Goal: Task Accomplishment & Management: Complete application form

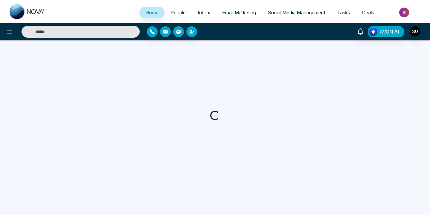
select select "*"
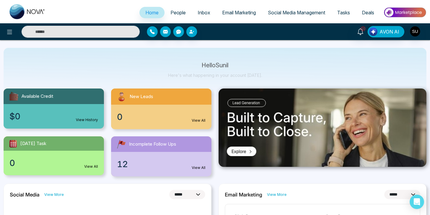
scroll to position [19, 0]
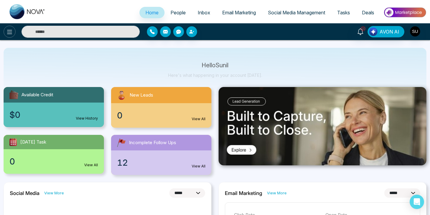
click at [10, 32] on icon at bounding box center [9, 31] width 7 height 7
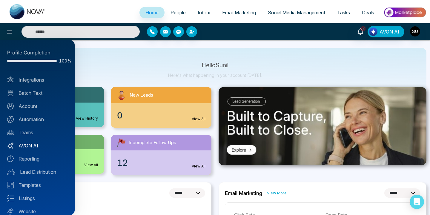
click at [31, 146] on link "AVON AI" at bounding box center [37, 145] width 60 height 7
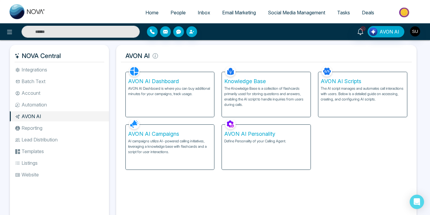
click at [172, 96] on p "AVON AI Dashboard is where you can buy additional minutes for your campaigns, t…" at bounding box center [170, 91] width 84 height 11
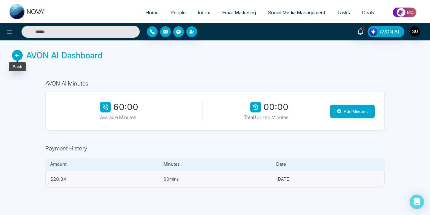
click at [20, 53] on icon at bounding box center [17, 55] width 11 height 11
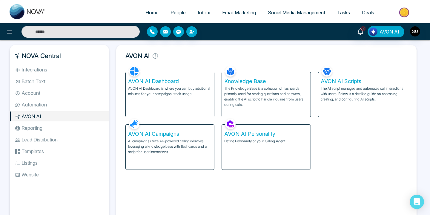
click at [264, 90] on p "The Knowledge Base is a collection of flashcards primarily used for storing que…" at bounding box center [266, 96] width 84 height 21
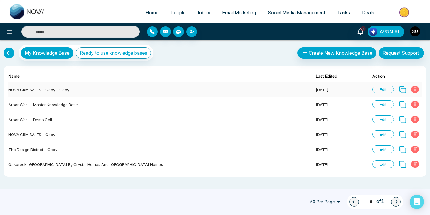
click at [385, 90] on span "Edit" at bounding box center [382, 89] width 21 height 8
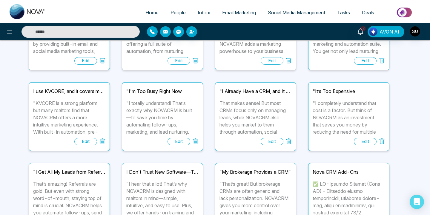
scroll to position [161, 0]
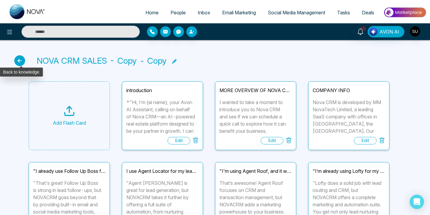
click at [20, 61] on icon at bounding box center [19, 60] width 11 height 11
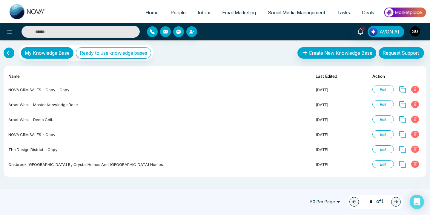
click at [7, 53] on link at bounding box center [9, 52] width 11 height 11
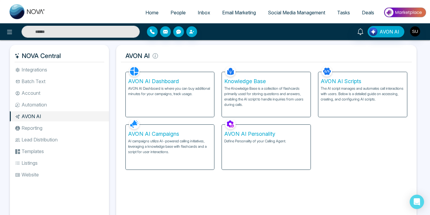
click at [349, 96] on p "The AI script manages and automates call interactions with users. Below is a de…" at bounding box center [363, 94] width 84 height 16
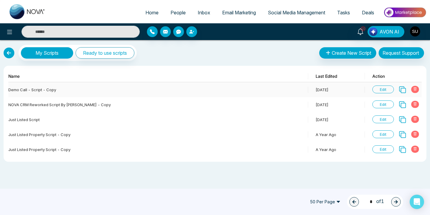
click at [386, 90] on span "Edit" at bounding box center [382, 89] width 21 height 8
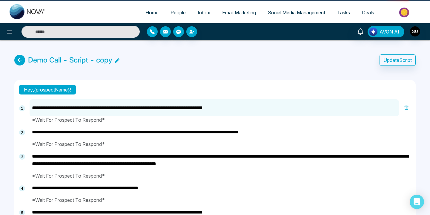
type textarea "**********"
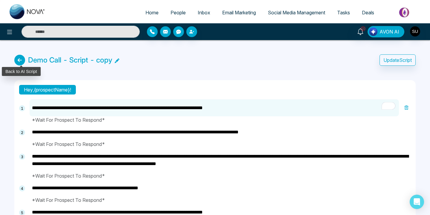
click at [23, 60] on icon at bounding box center [19, 60] width 11 height 11
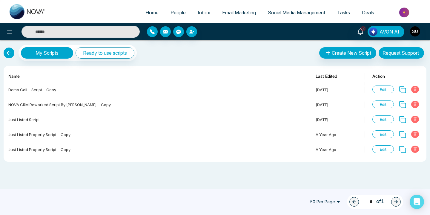
click at [12, 55] on link at bounding box center [9, 52] width 11 height 11
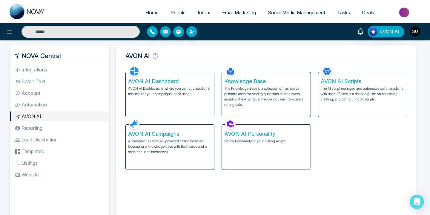
click at [162, 142] on p "AI campaigns utilize AI-powered calling initiatives, leveraging a knowledge bas…" at bounding box center [170, 146] width 84 height 16
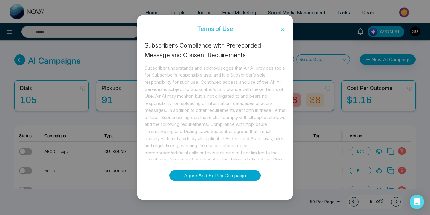
click at [233, 174] on button "Agree And Set Up Campaign" at bounding box center [214, 175] width 91 height 10
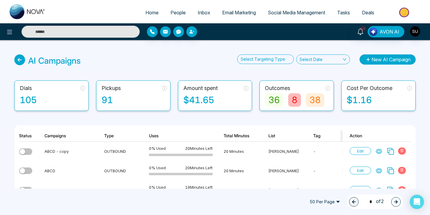
click at [391, 57] on button "New AI Campaign" at bounding box center [387, 59] width 56 height 10
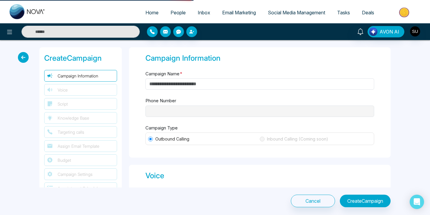
type input "**********"
type input "********"
type input "**********"
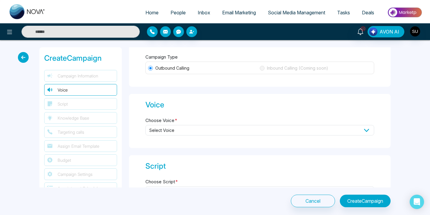
scroll to position [72, 0]
click at [264, 129] on span "Select Voice" at bounding box center [259, 129] width 229 height 10
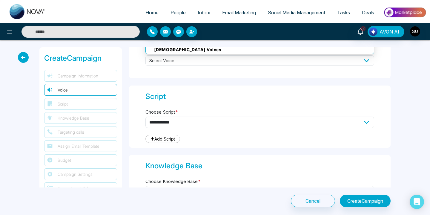
scroll to position [141, 0]
click at [245, 120] on select "**********" at bounding box center [259, 121] width 229 height 11
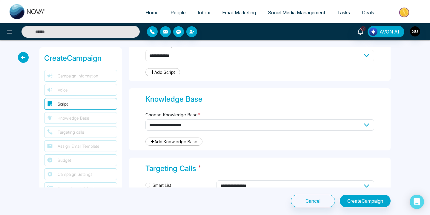
scroll to position [219, 0]
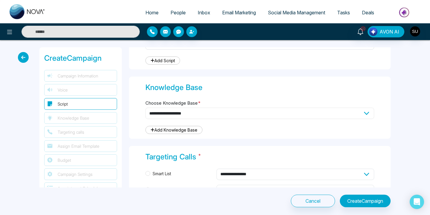
click at [232, 115] on select "**********" at bounding box center [259, 112] width 229 height 11
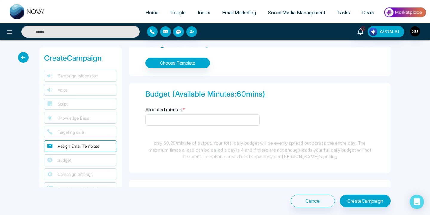
scroll to position [415, 0]
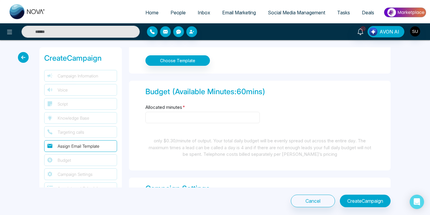
click at [184, 113] on input "Allocated minutes *" at bounding box center [202, 117] width 114 height 11
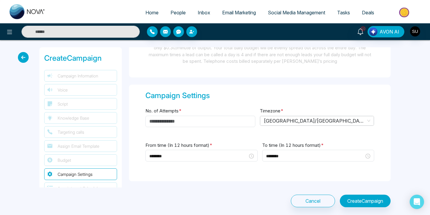
scroll to position [509, 0]
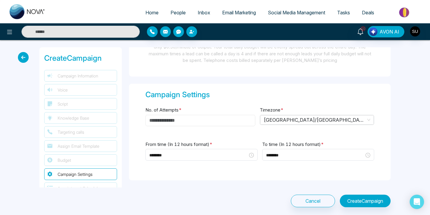
click at [180, 118] on input "No. of Attempts *" at bounding box center [200, 120] width 110 height 11
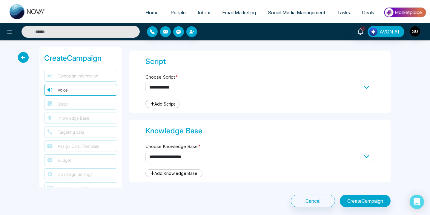
scroll to position [0, 0]
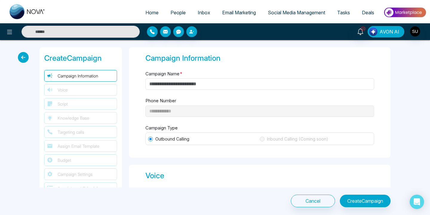
click at [389, 32] on span "AVON AI" at bounding box center [389, 31] width 20 height 7
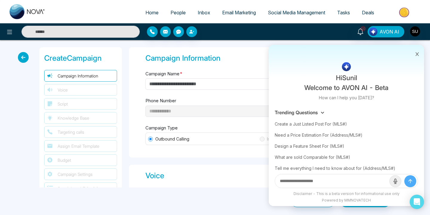
click at [243, 46] on div "**********" at bounding box center [215, 127] width 430 height 174
click at [417, 53] on icon at bounding box center [417, 54] width 4 height 4
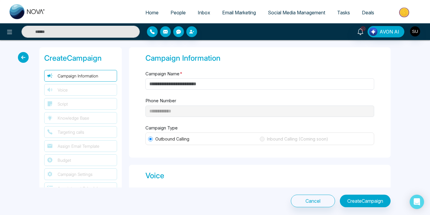
click at [150, 14] on span "Home" at bounding box center [151, 13] width 13 height 6
select select "*"
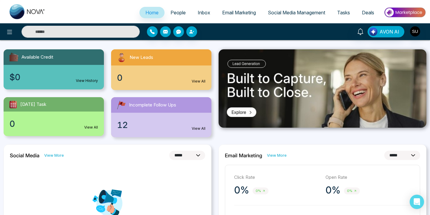
scroll to position [63, 0]
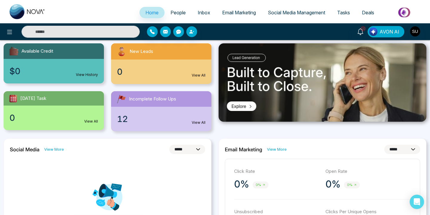
click at [235, 13] on span "Email Marketing" at bounding box center [239, 13] width 34 height 6
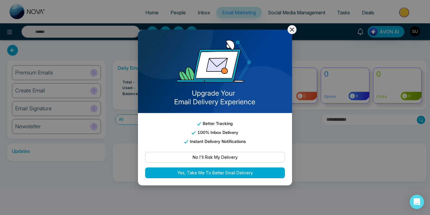
click at [293, 28] on icon at bounding box center [292, 29] width 4 height 4
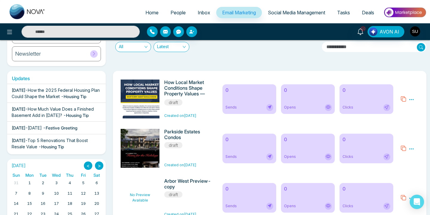
scroll to position [74, 0]
